Goal: Information Seeking & Learning: Learn about a topic

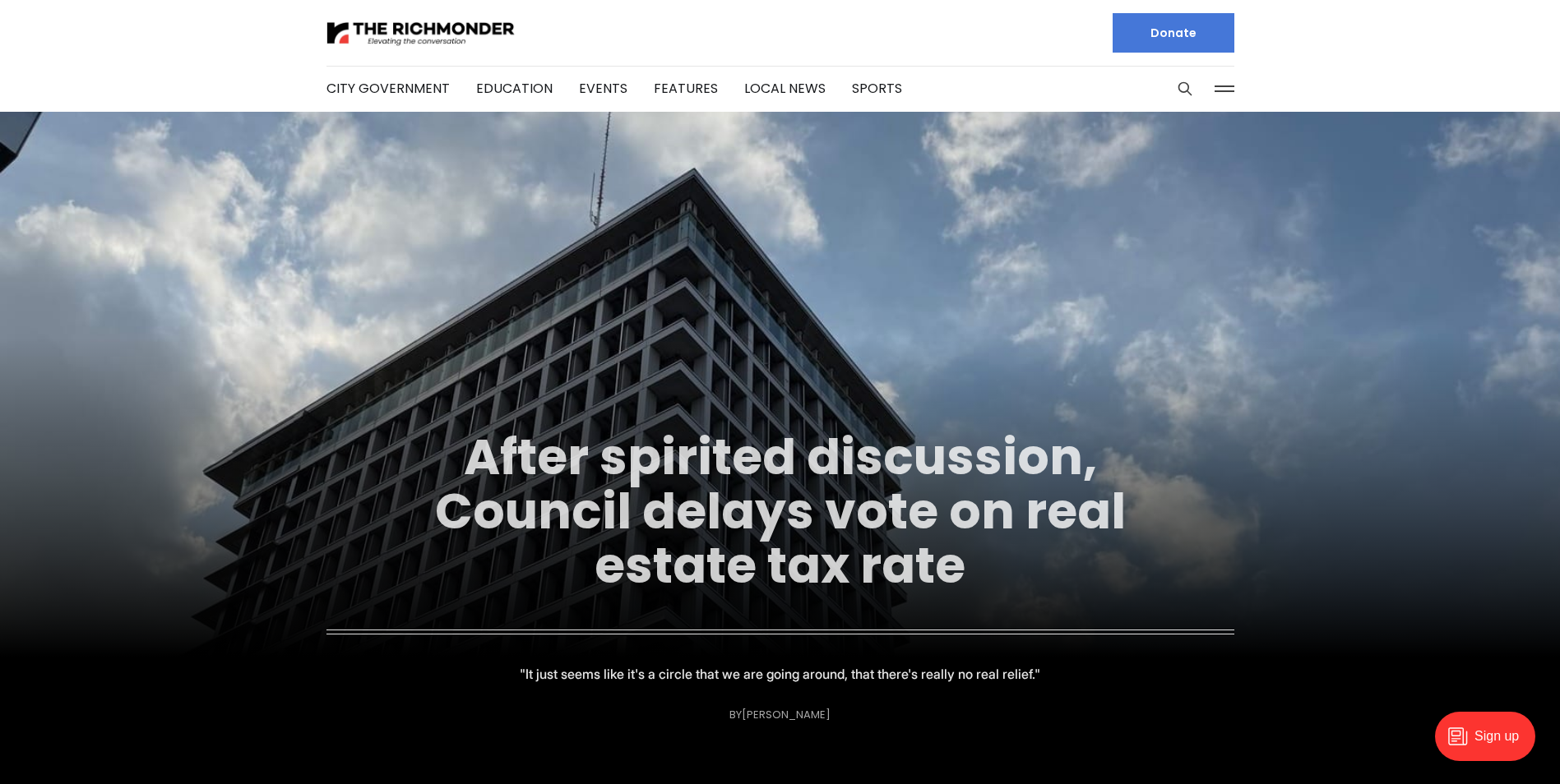
click at [848, 518] on link "After spirited discussion, Council delays vote on real estate tax rate" at bounding box center [780, 510] width 690 height 177
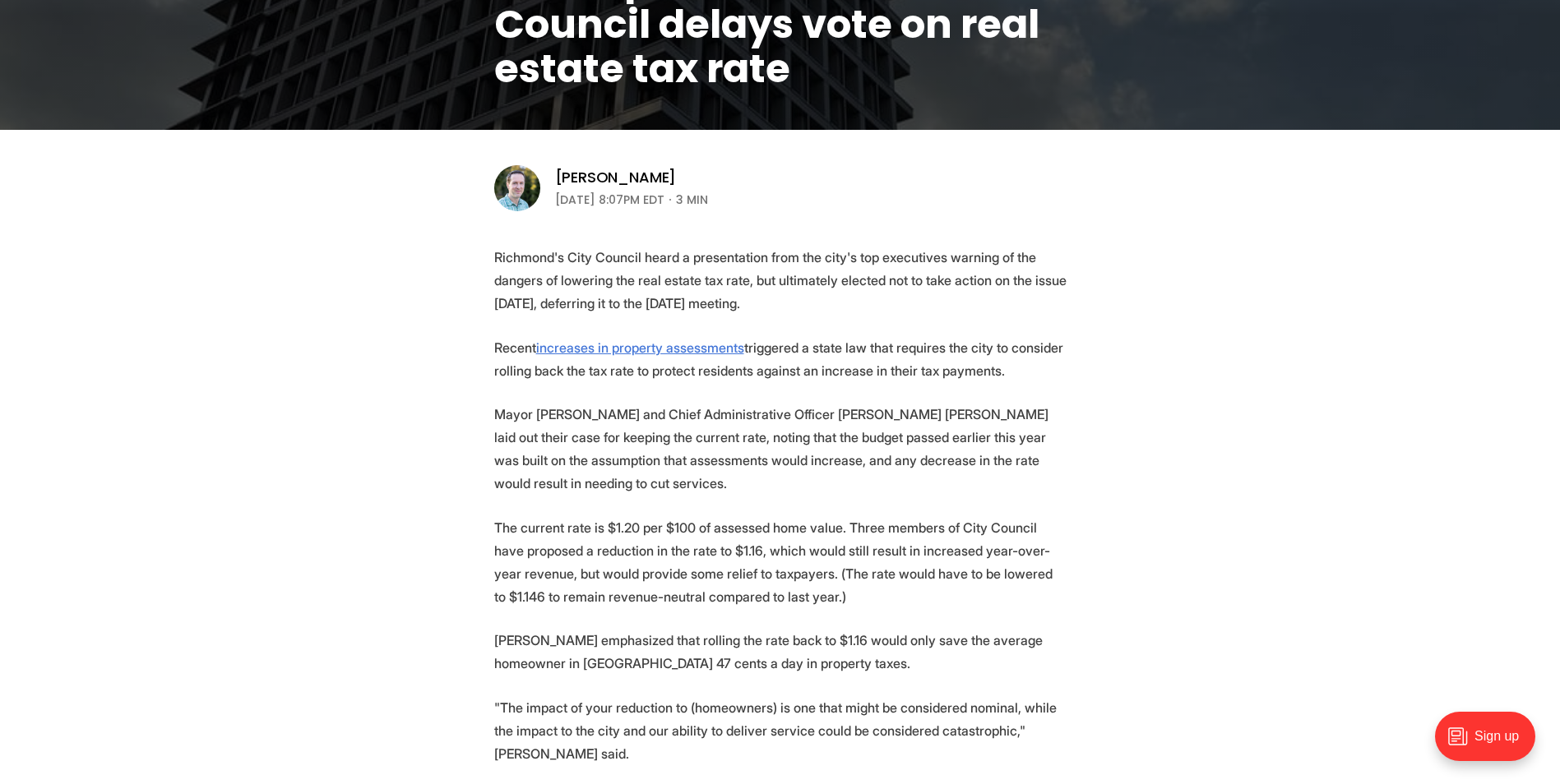
scroll to position [411, 0]
click at [520, 701] on p ""The impact of your reduction to (homeowners) is one that might be considered n…" at bounding box center [780, 730] width 573 height 69
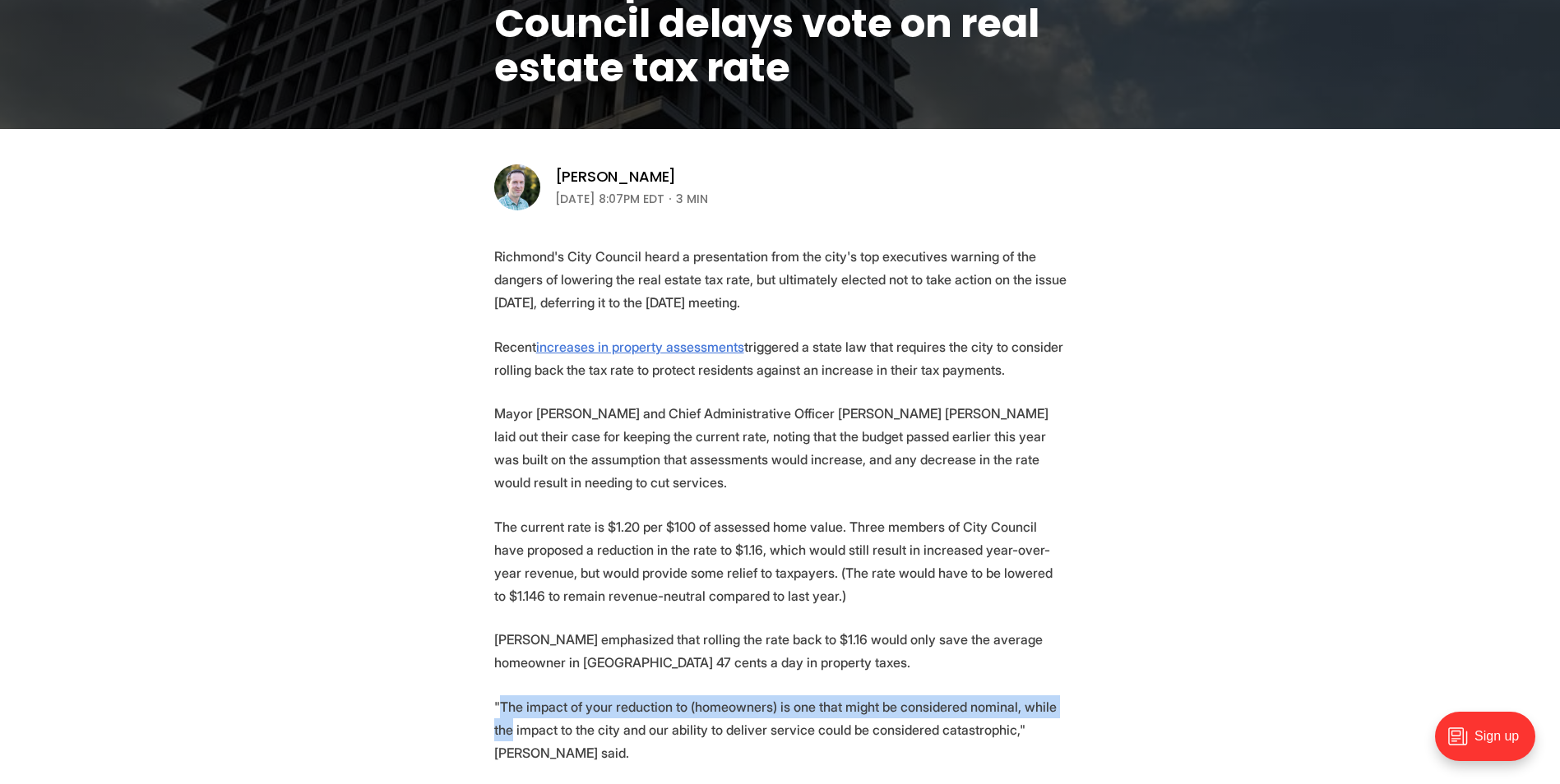
drag, startPoint x: 498, startPoint y: 684, endPoint x: 1099, endPoint y: 689, distance: 601.0
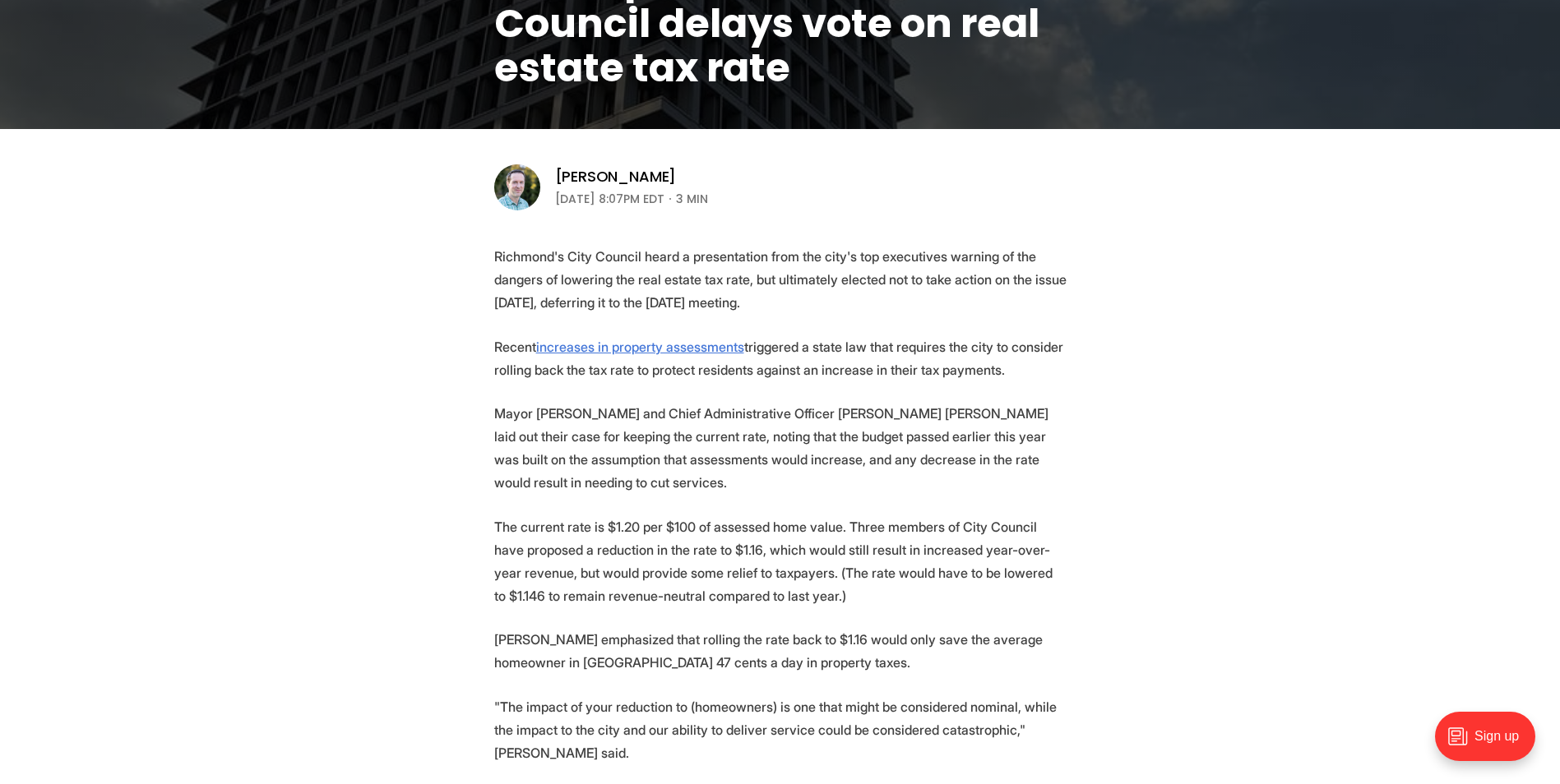
drag, startPoint x: 1099, startPoint y: 689, endPoint x: 1084, endPoint y: 703, distance: 20.5
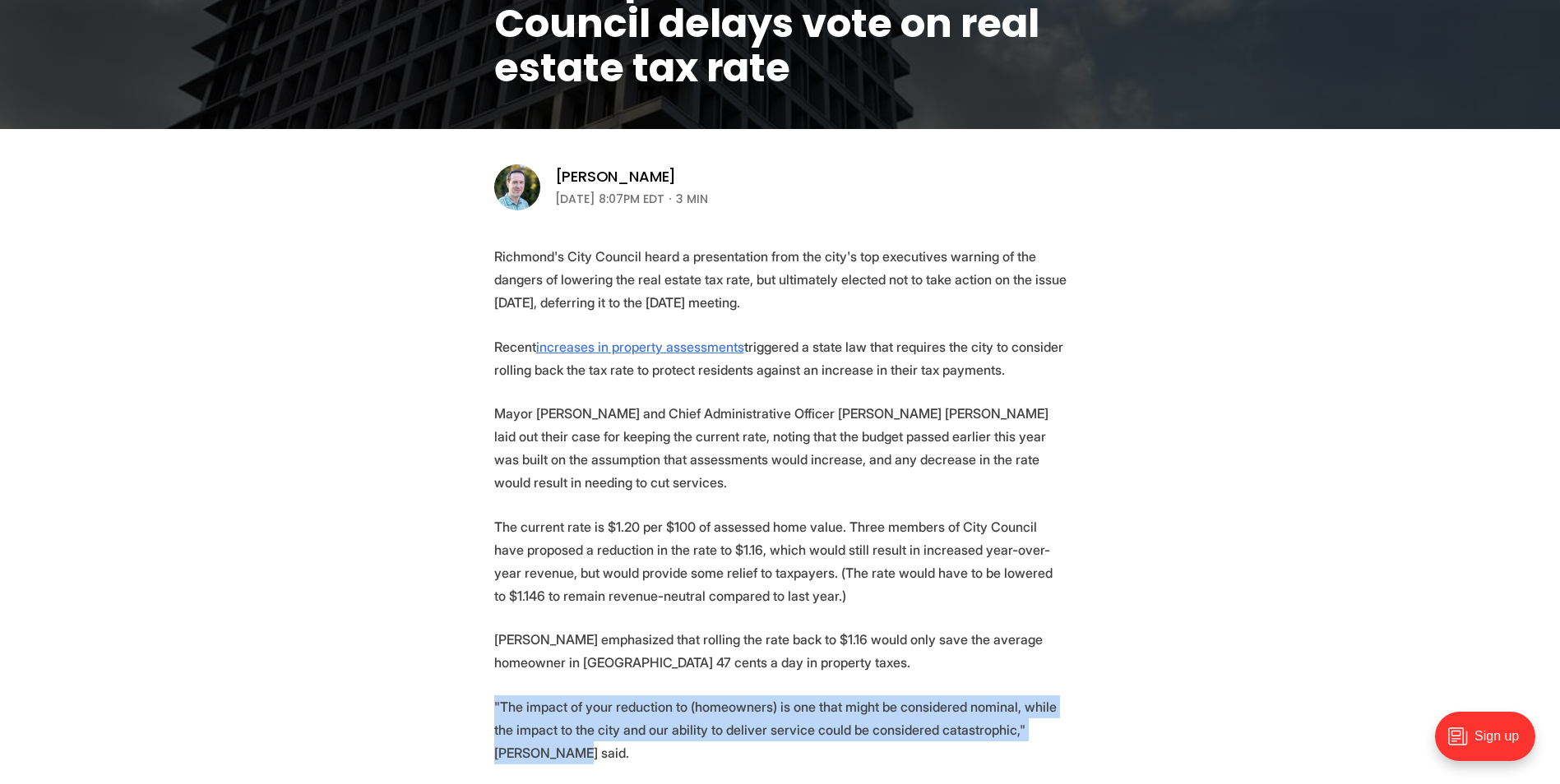
drag, startPoint x: 1067, startPoint y: 707, endPoint x: 474, endPoint y: 688, distance: 593.3
drag, startPoint x: 474, startPoint y: 688, endPoint x: 563, endPoint y: 686, distance: 89.0
copy p ""The impact of your reduction to (homeowners) is one that might be considered n…"
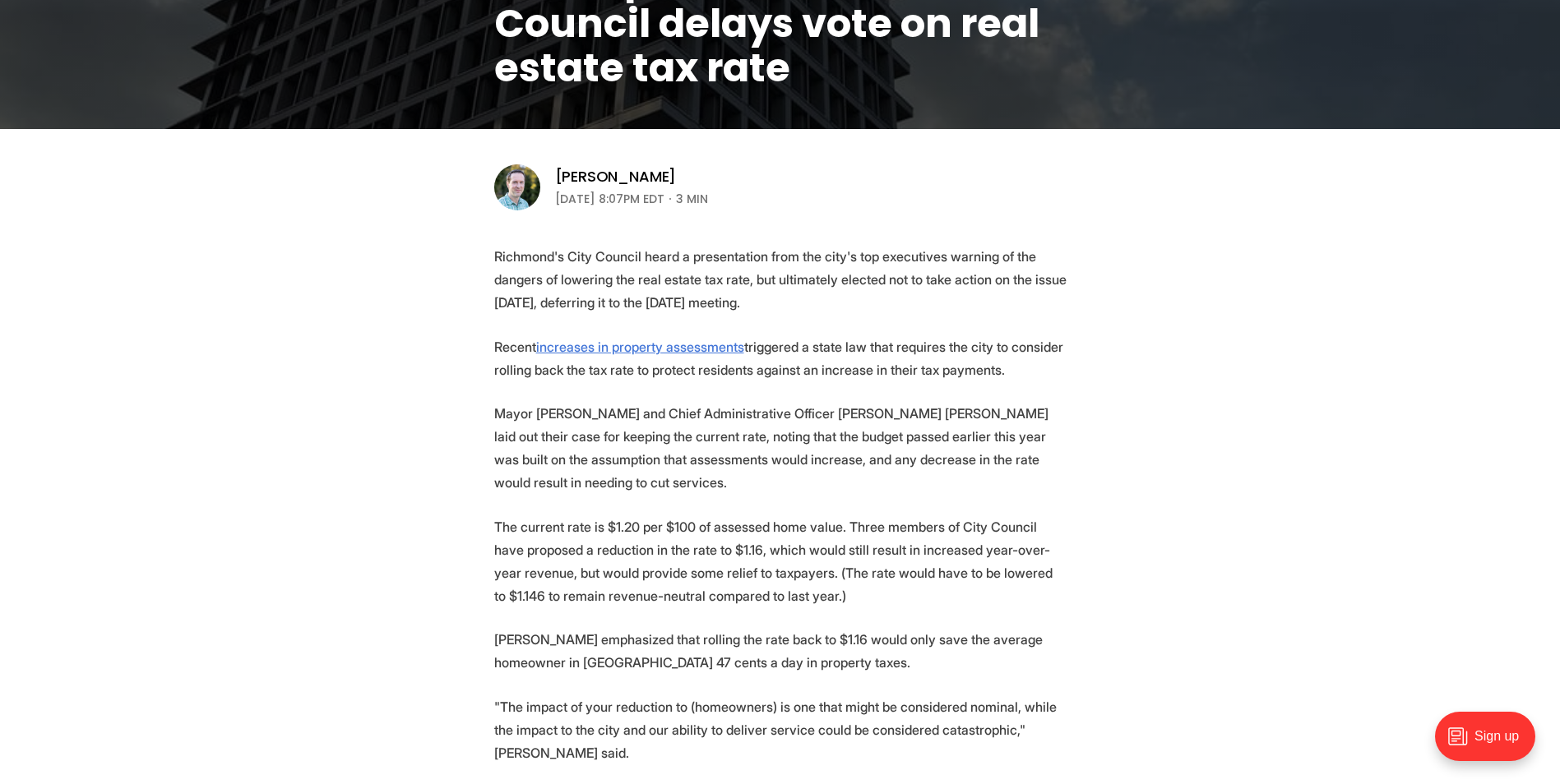
click at [844, 631] on p "Donald emphasized that rolling the rate back to $1.16 would only save the avera…" at bounding box center [780, 651] width 573 height 46
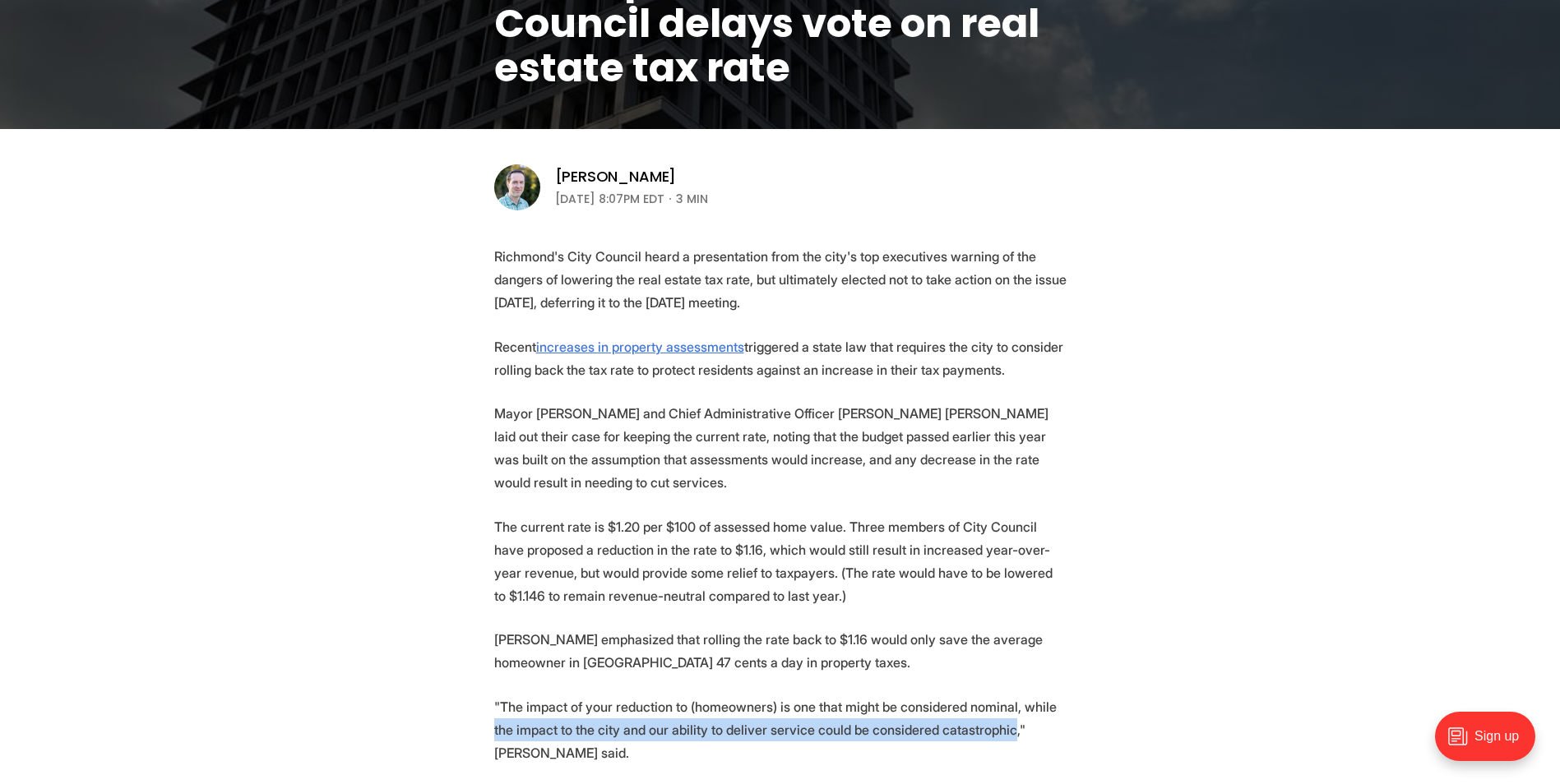
drag, startPoint x: 1045, startPoint y: 684, endPoint x: 973, endPoint y: 706, distance: 75.3
click at [973, 706] on p ""The impact of your reduction to (homeowners) is one that might be considered n…" at bounding box center [780, 730] width 573 height 69
drag, startPoint x: 973, startPoint y: 706, endPoint x: 942, endPoint y: 711, distance: 31.4
copy p "the impact to the city and our ability to deliver service could be considered c…"
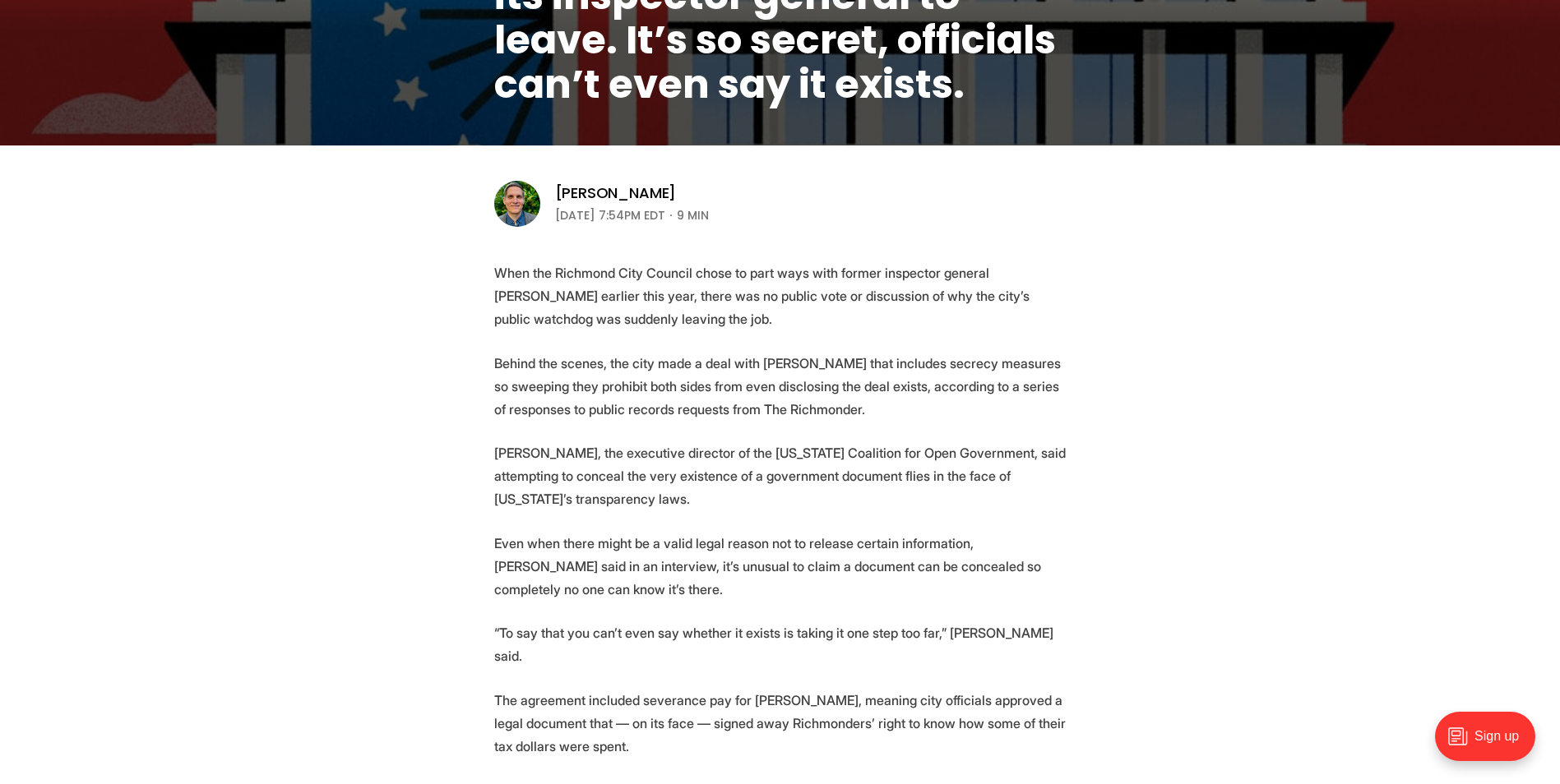
scroll to position [411, 0]
